Goal: Transaction & Acquisition: Purchase product/service

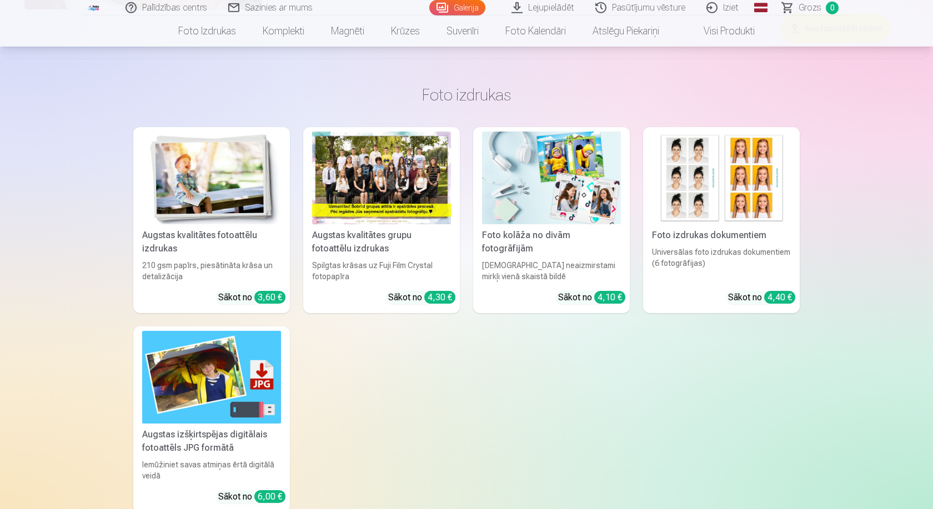
scroll to position [6044, 0]
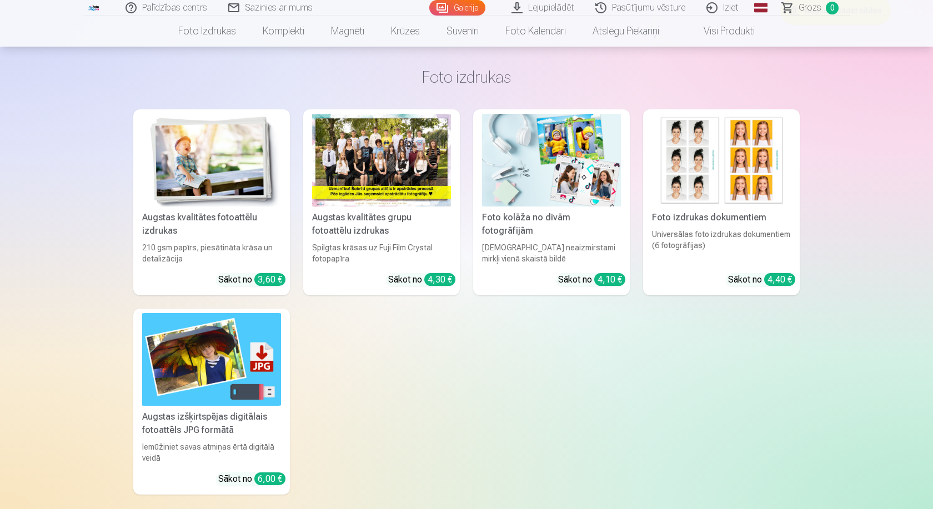
click at [683, 176] on img at bounding box center [721, 160] width 139 height 93
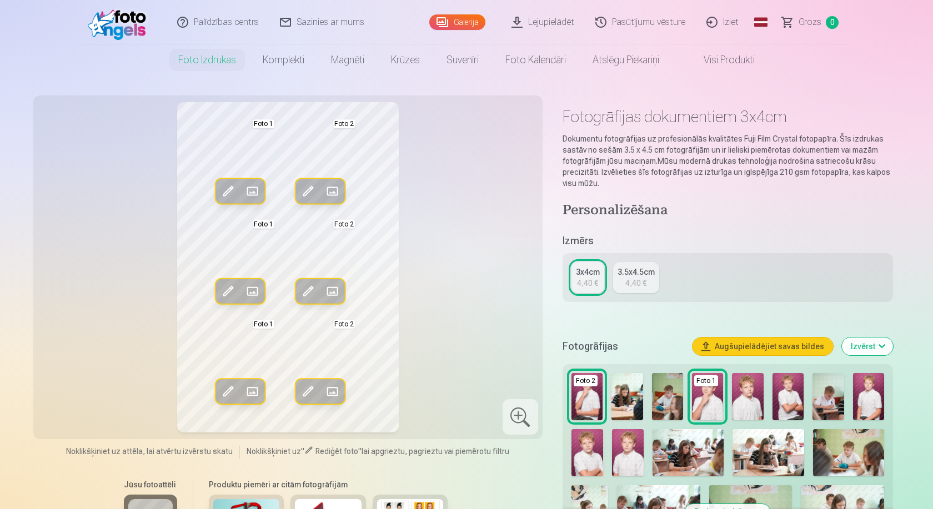
click at [750, 409] on img at bounding box center [747, 396] width 31 height 47
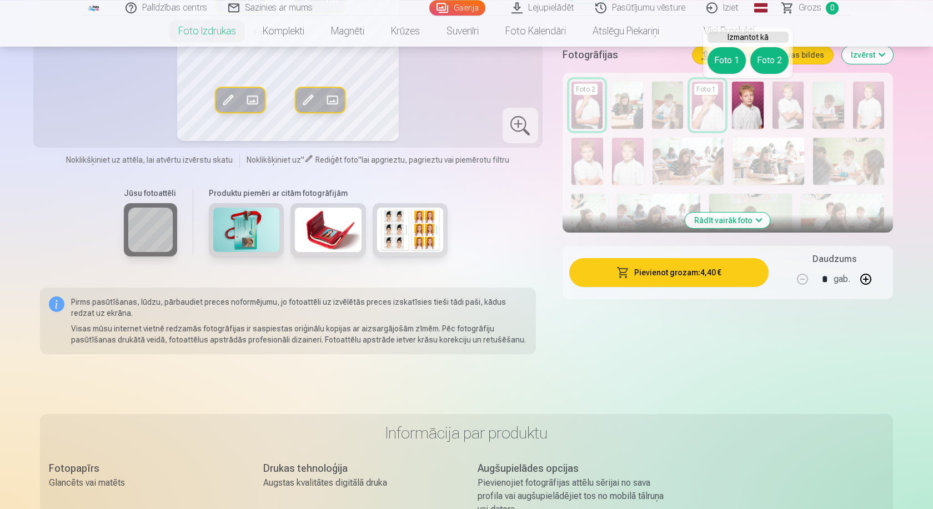
scroll to position [189, 0]
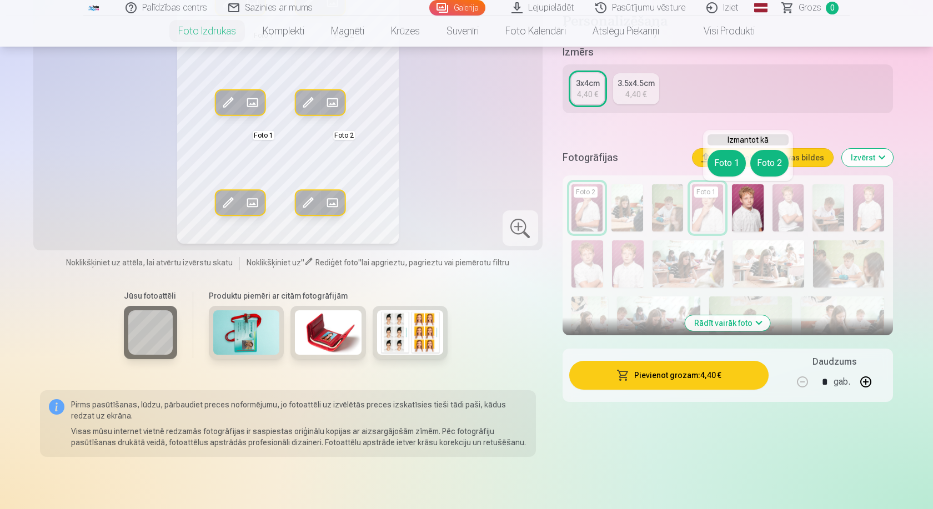
click at [478, 197] on div "Rediģēt foto Aizstāt Foto 1 Rediģēt foto Aizstāt Foto 2 Rediģēt foto Aizstāt Fo…" at bounding box center [288, 78] width 496 height 331
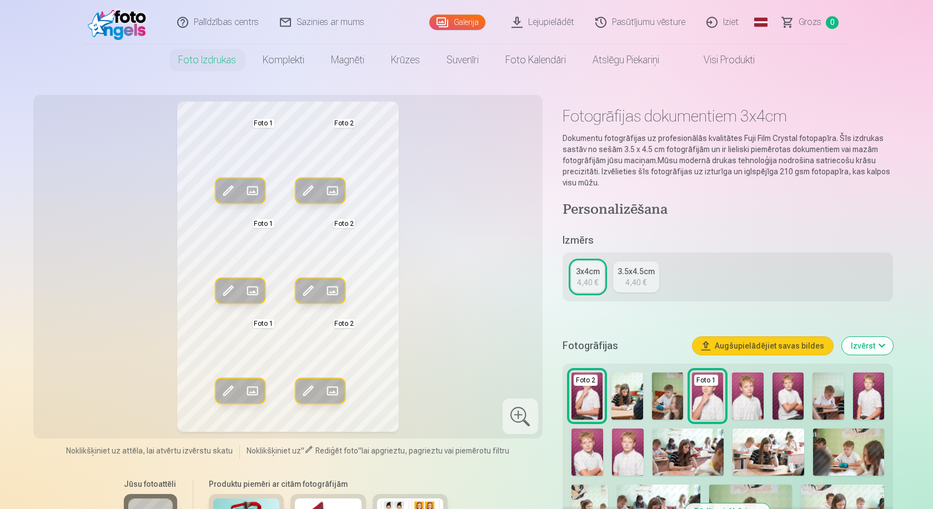
scroll to position [0, 0]
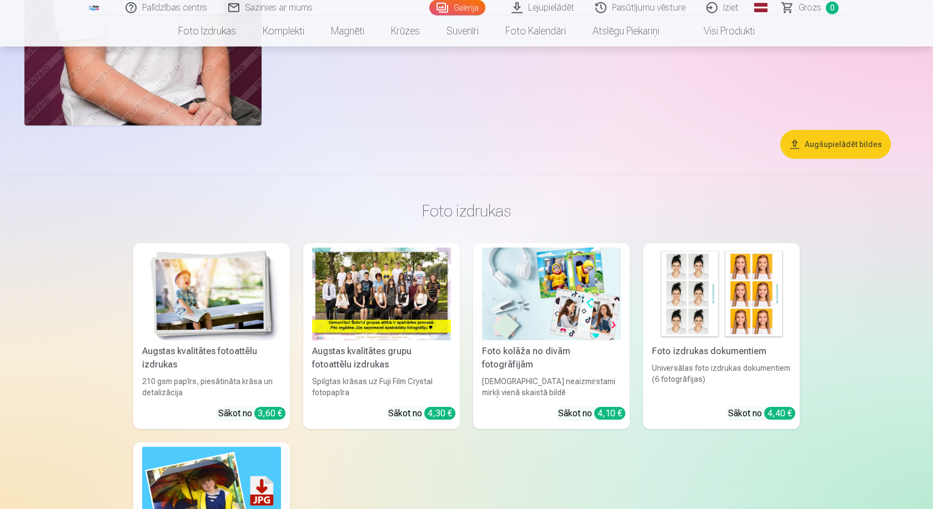
scroll to position [5856, 0]
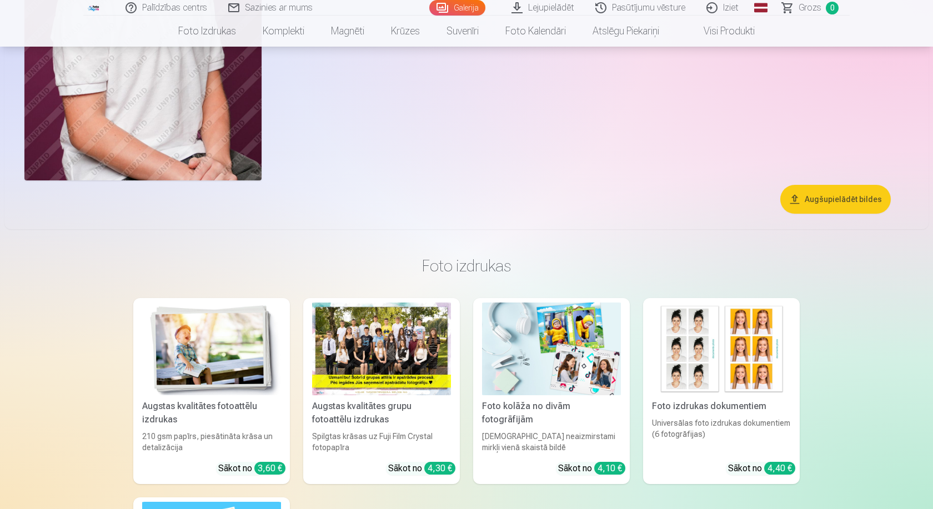
click at [763, 384] on img at bounding box center [721, 349] width 139 height 93
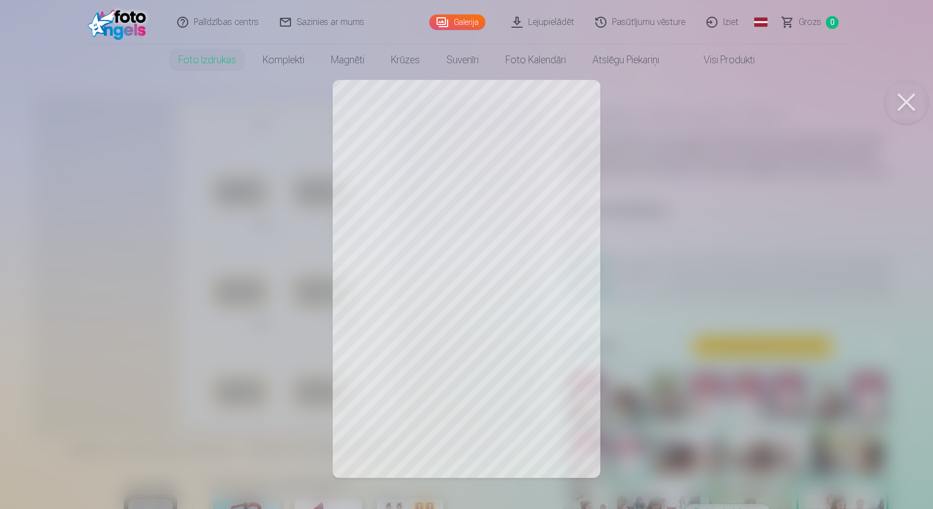
click at [897, 109] on button at bounding box center [906, 102] width 44 height 44
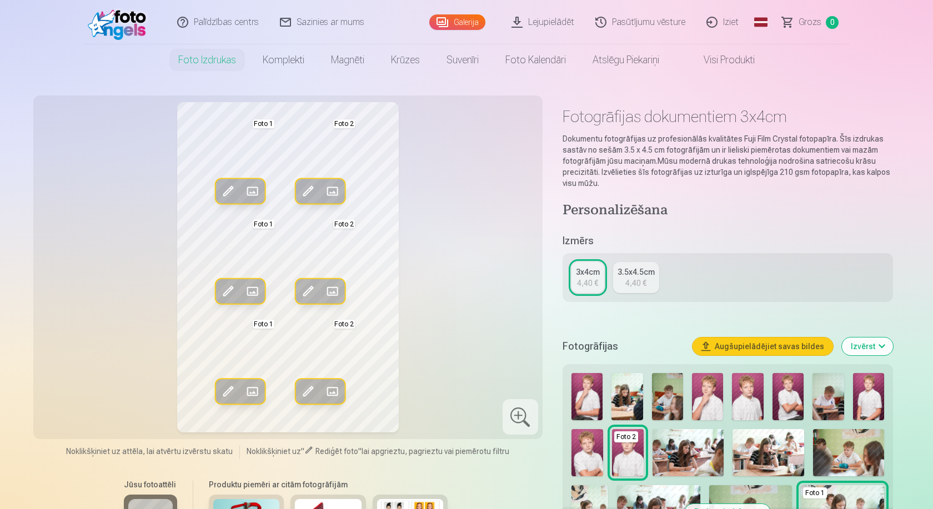
click at [594, 446] on img at bounding box center [588, 453] width 32 height 48
click at [593, 446] on img at bounding box center [588, 453] width 32 height 48
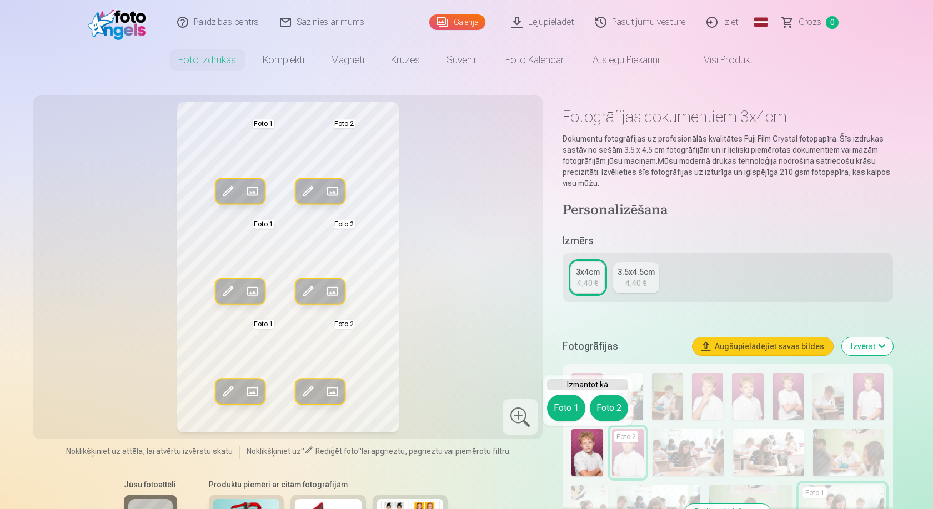
click at [508, 313] on div "Rediģēt foto Aizstāt Foto 1 Rediģēt foto Aizstāt Foto 2 Rediģēt foto Aizstāt Fo…" at bounding box center [288, 267] width 496 height 331
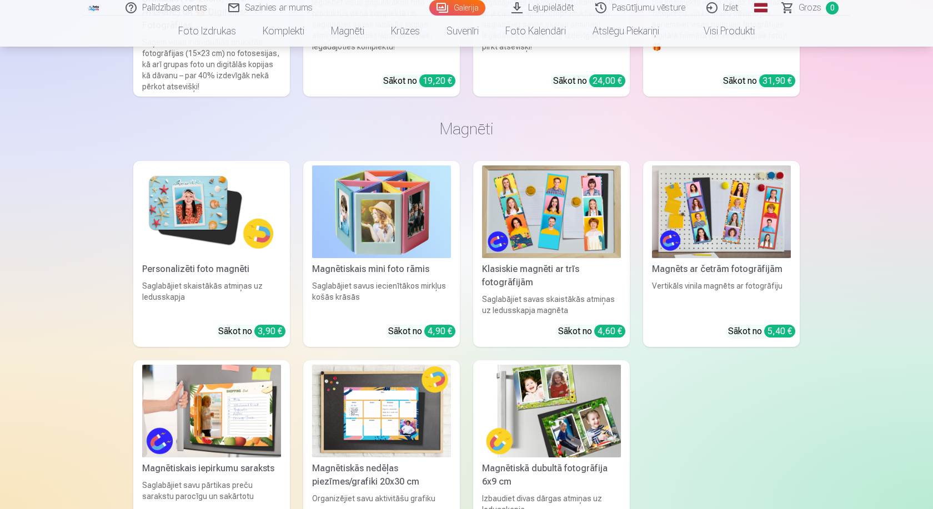
scroll to position [6800, 0]
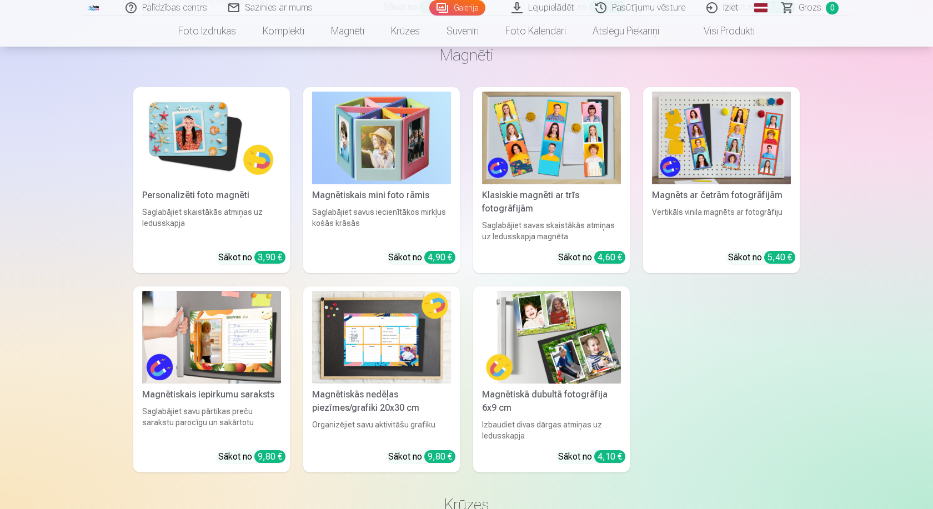
click at [733, 156] on img at bounding box center [721, 138] width 139 height 93
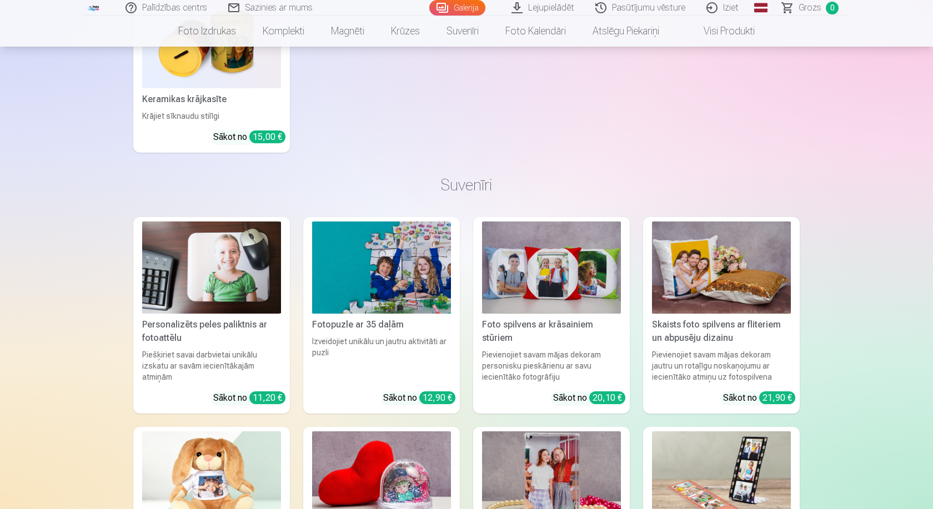
scroll to position [7933, 0]
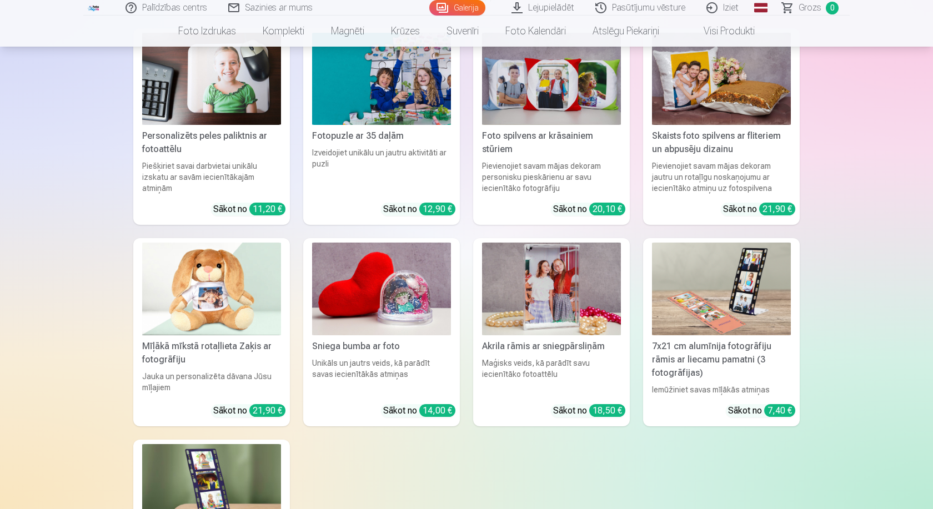
click at [754, 264] on img at bounding box center [721, 289] width 139 height 93
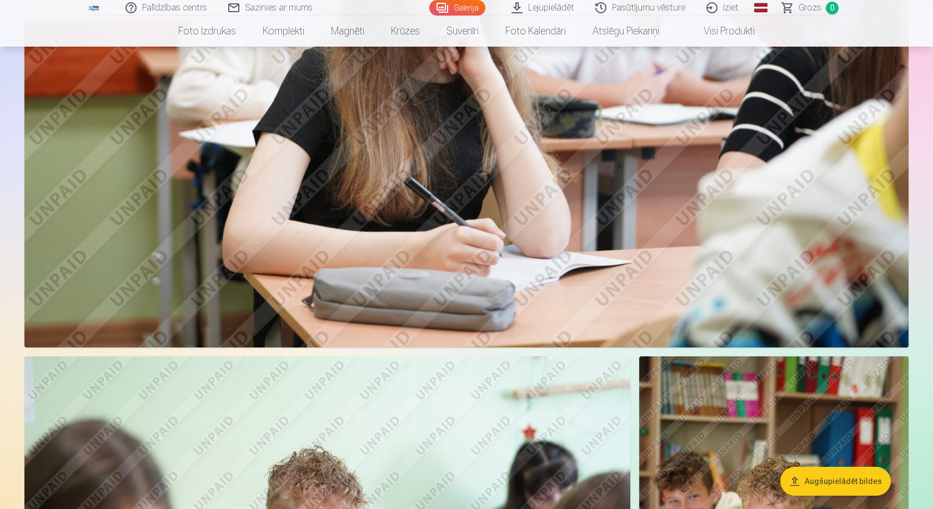
scroll to position [5100, 0]
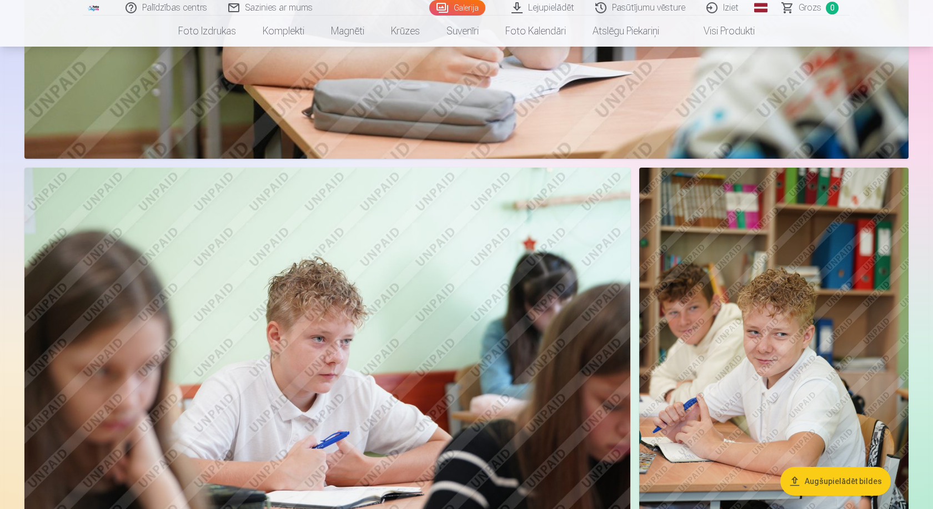
click at [765, 328] on img at bounding box center [773, 370] width 269 height 404
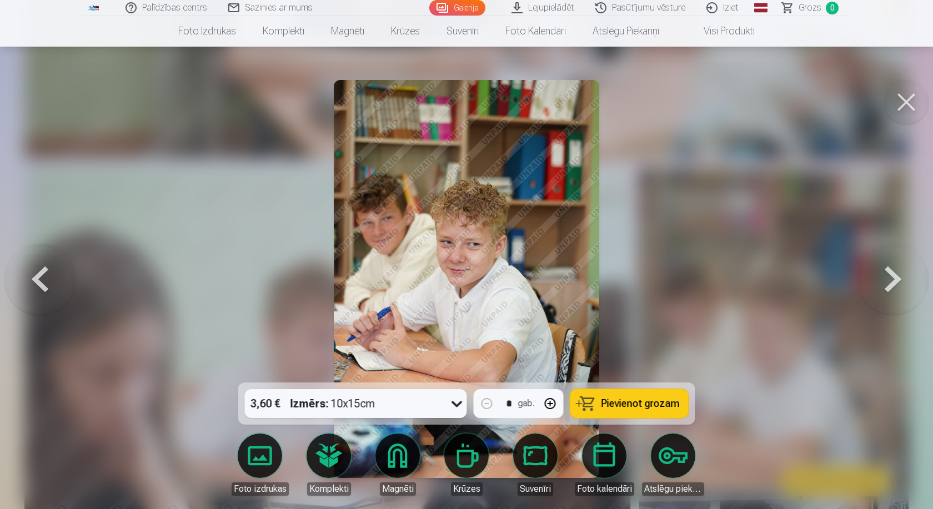
click at [902, 99] on button at bounding box center [906, 102] width 44 height 44
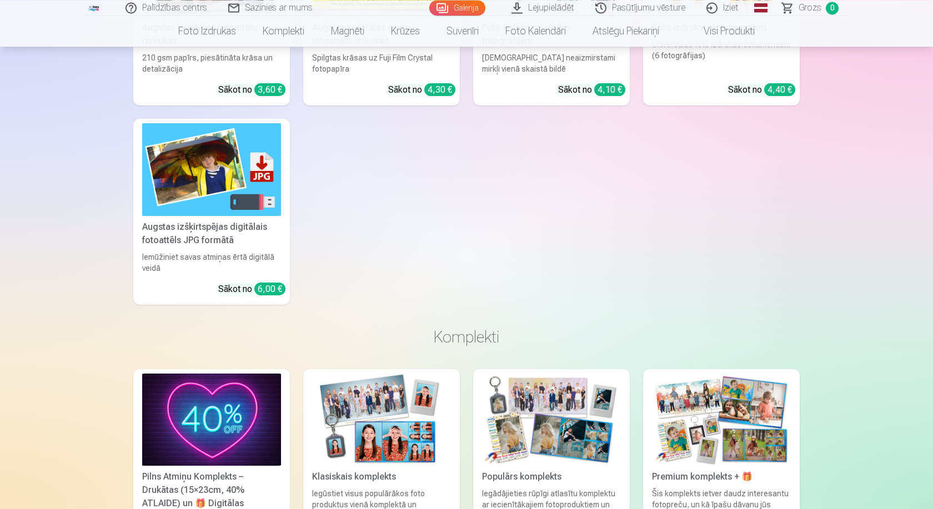
scroll to position [6233, 0]
